Goal: Information Seeking & Learning: Compare options

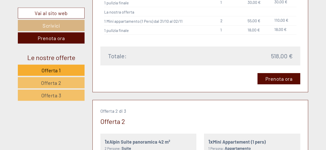
scroll to position [663, 0]
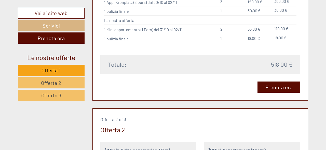
click at [53, 71] on span "Offerta 1" at bounding box center [51, 70] width 19 height 6
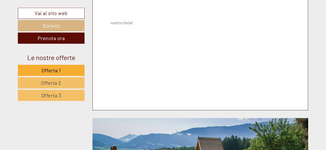
scroll to position [1013, 0]
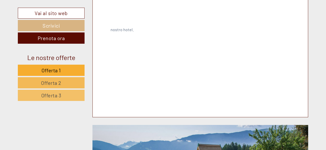
click at [44, 80] on span "Offerta 2" at bounding box center [51, 83] width 20 height 6
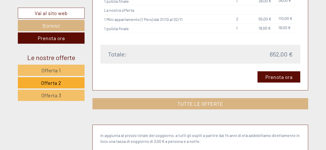
scroll to position [722, 0]
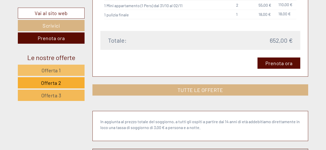
click at [50, 93] on span "Offerta 3" at bounding box center [51, 95] width 20 height 6
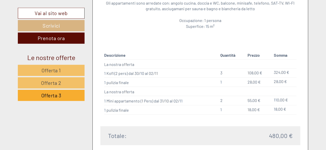
scroll to position [589, 0]
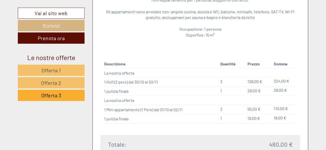
click at [149, 99] on td "La nostra offerta" at bounding box center [161, 99] width 114 height 9
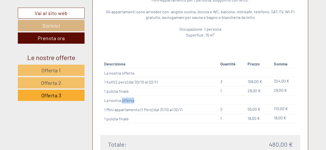
click at [149, 99] on td "La nostra offerta" at bounding box center [161, 99] width 114 height 9
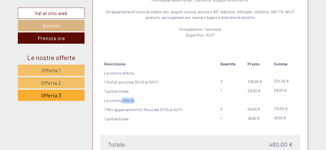
click at [149, 99] on td "La nostra offerta" at bounding box center [161, 99] width 114 height 9
click at [160, 99] on td "La nostra offerta" at bounding box center [161, 99] width 114 height 9
click at [136, 100] on td "La nostra offerta" at bounding box center [161, 99] width 114 height 9
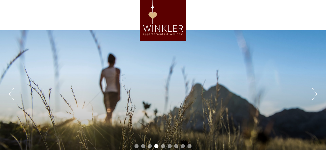
scroll to position [0, 0]
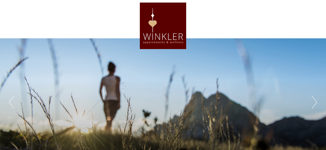
click at [316, 100] on button "Next" at bounding box center [314, 102] width 5 height 13
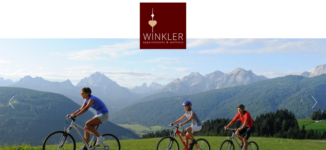
click at [316, 100] on button "Next" at bounding box center [314, 102] width 5 height 13
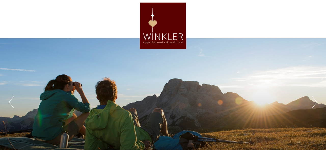
click at [316, 100] on button "Next" at bounding box center [314, 102] width 5 height 13
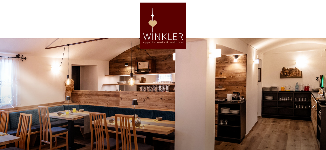
click at [316, 100] on button "Next" at bounding box center [314, 102] width 5 height 13
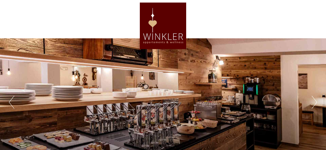
click at [316, 100] on button "Next" at bounding box center [314, 102] width 5 height 13
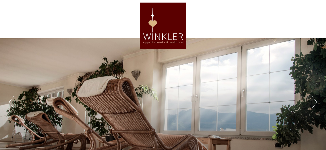
click at [316, 100] on button "Next" at bounding box center [314, 102] width 5 height 13
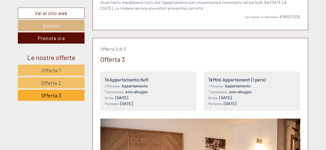
scroll to position [212, 0]
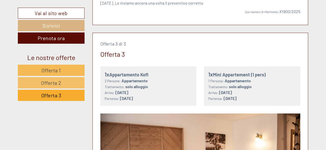
click at [58, 67] on span "Offerta 1" at bounding box center [51, 70] width 19 height 6
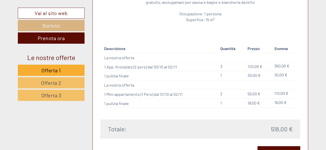
scroll to position [589, 0]
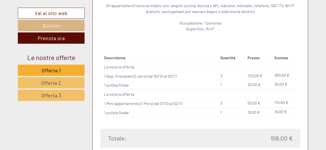
click at [176, 102] on td "1 Mini appartamento (1 Pers) dal 31/10 al 02/11" at bounding box center [161, 102] width 114 height 9
click at [64, 80] on link "Offerta 2" at bounding box center [51, 82] width 67 height 11
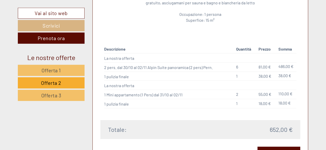
scroll to position [642, 0]
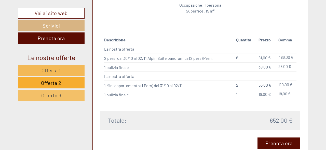
click at [63, 70] on link "Offerta 1" at bounding box center [51, 70] width 67 height 11
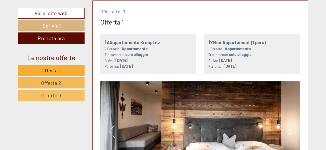
click at [45, 80] on span "Offerta 2" at bounding box center [51, 83] width 20 height 6
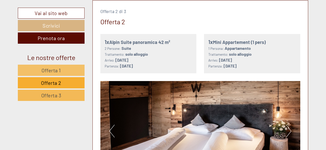
click at [46, 91] on link "Offerta 3" at bounding box center [51, 95] width 67 height 11
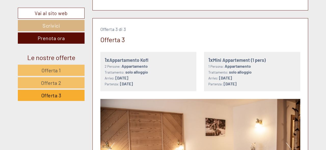
scroll to position [218, 0]
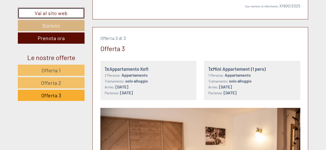
click at [59, 10] on link "Vai al sito web" at bounding box center [51, 13] width 67 height 11
click at [61, 13] on link "Vai al sito web" at bounding box center [51, 13] width 67 height 11
